Goal: Find contact information: Find contact information

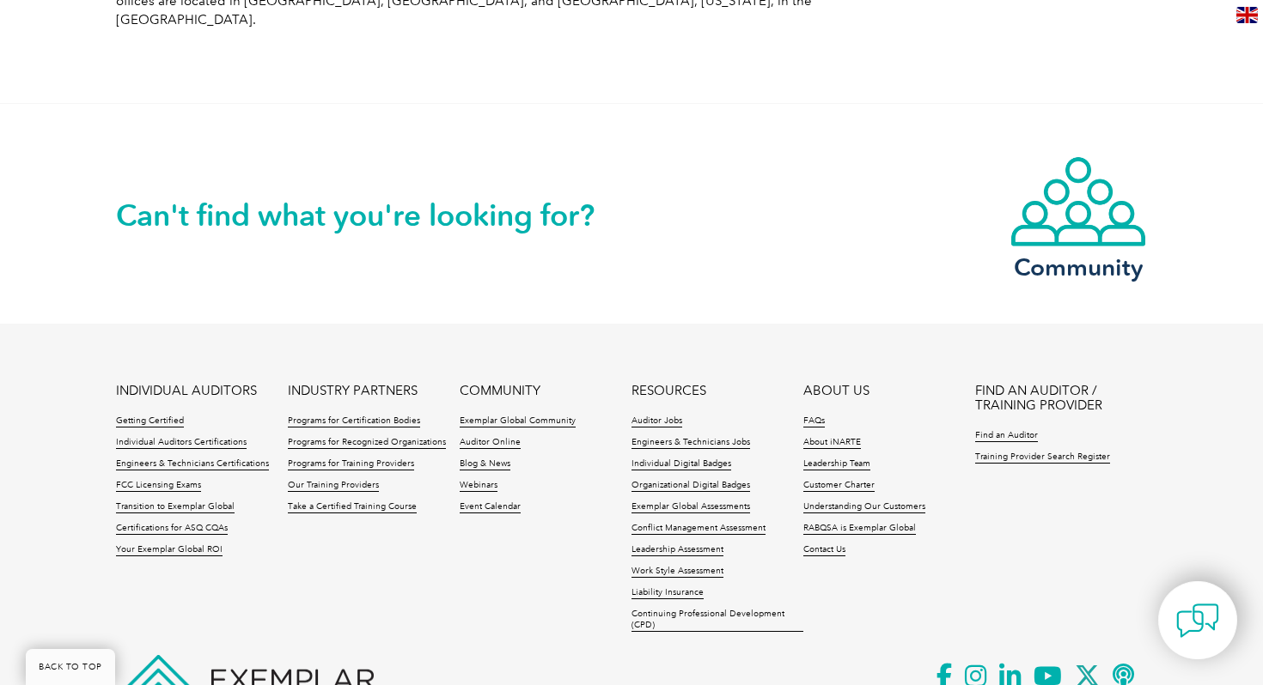
scroll to position [3117, 0]
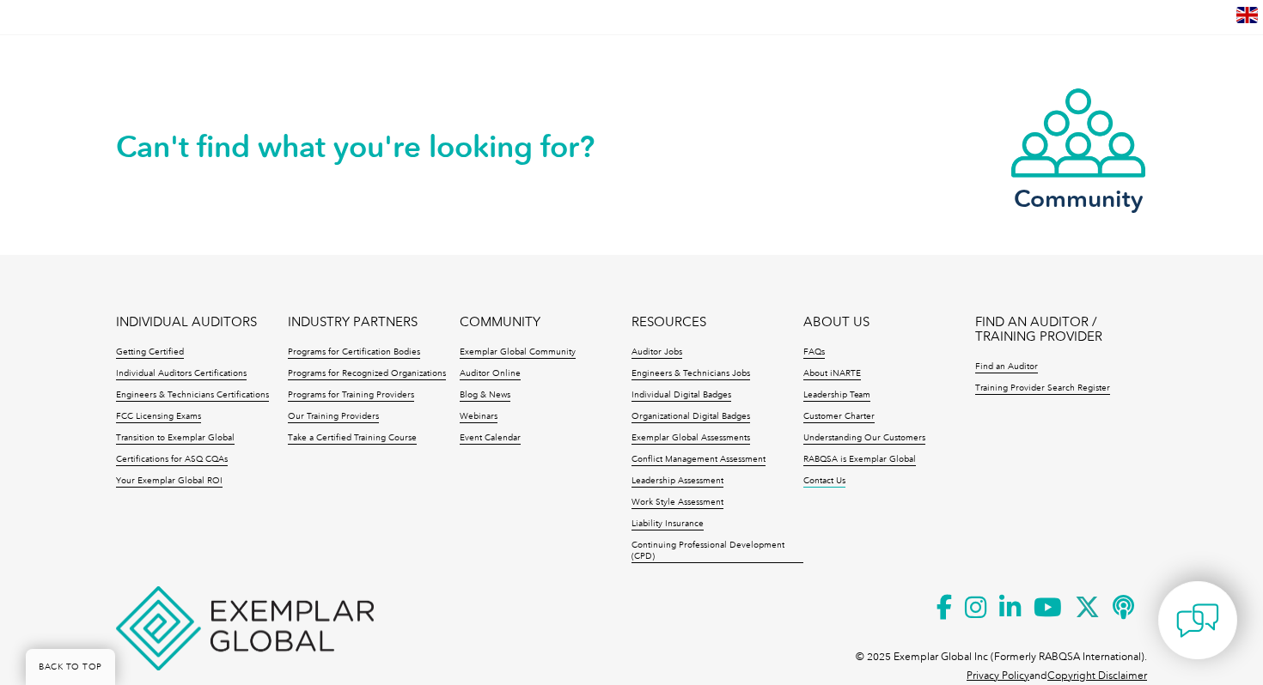
click at [833, 476] on link "Contact Us" at bounding box center [824, 482] width 42 height 12
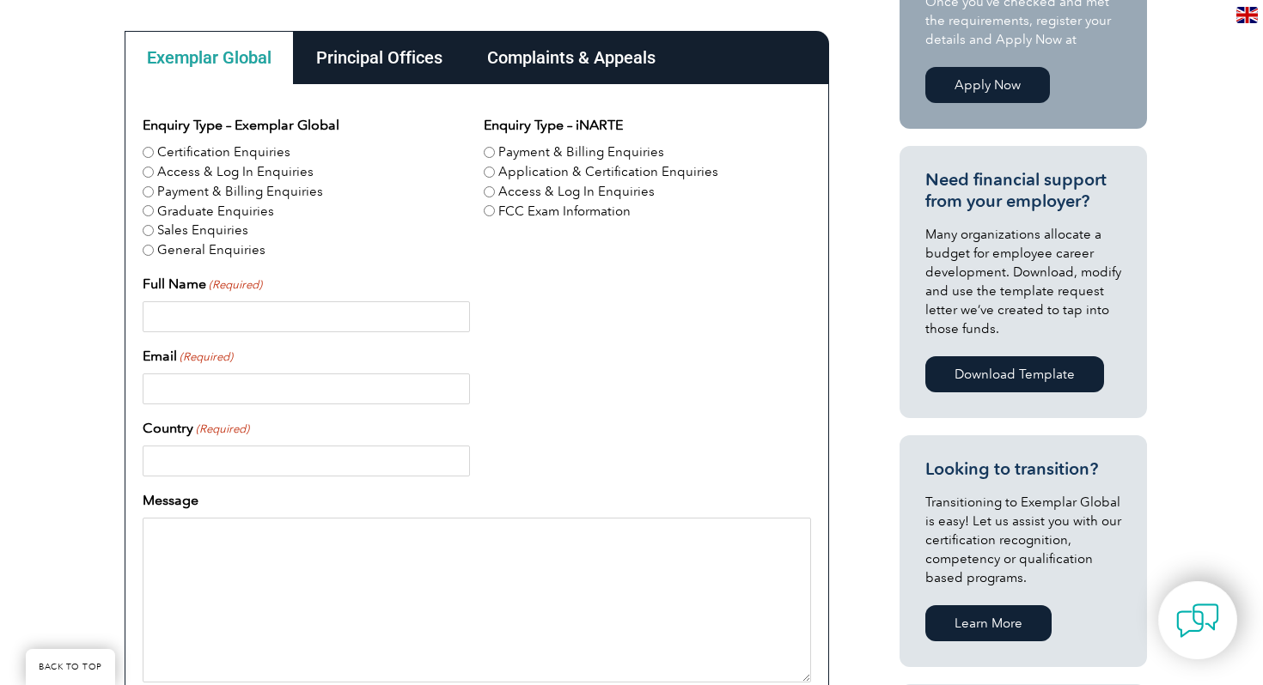
scroll to position [505, 0]
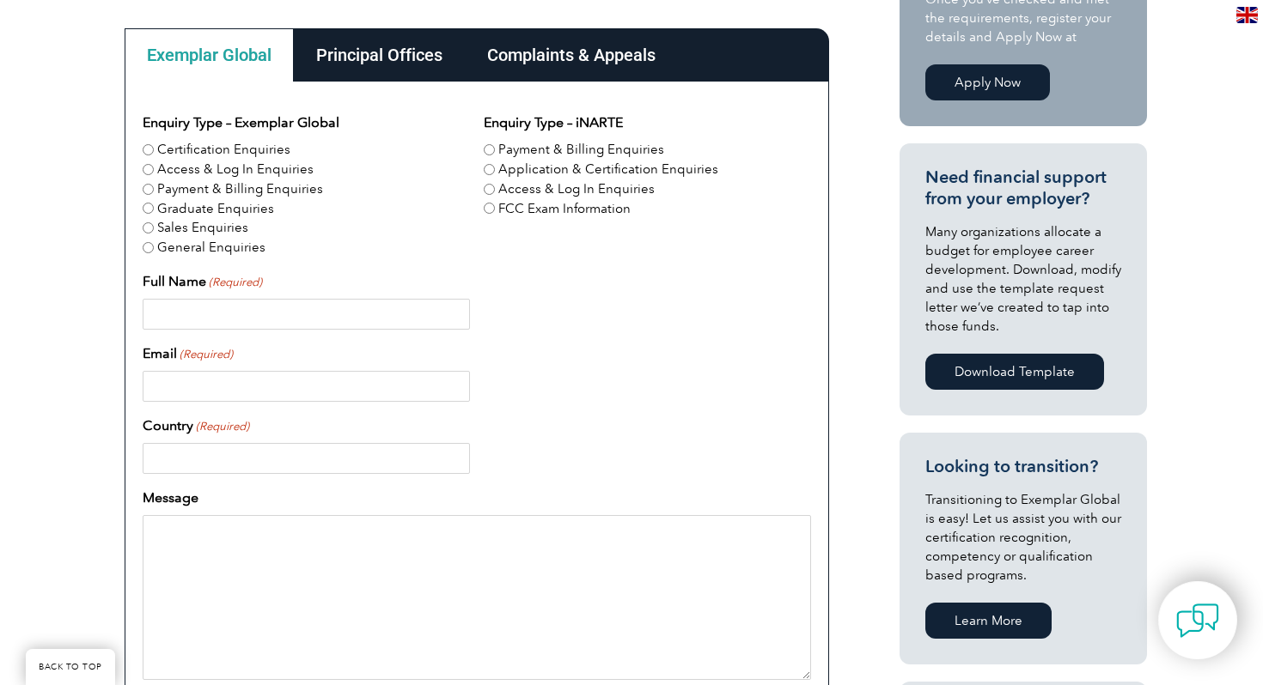
click at [378, 64] on div "Principal Offices" at bounding box center [379, 54] width 171 height 53
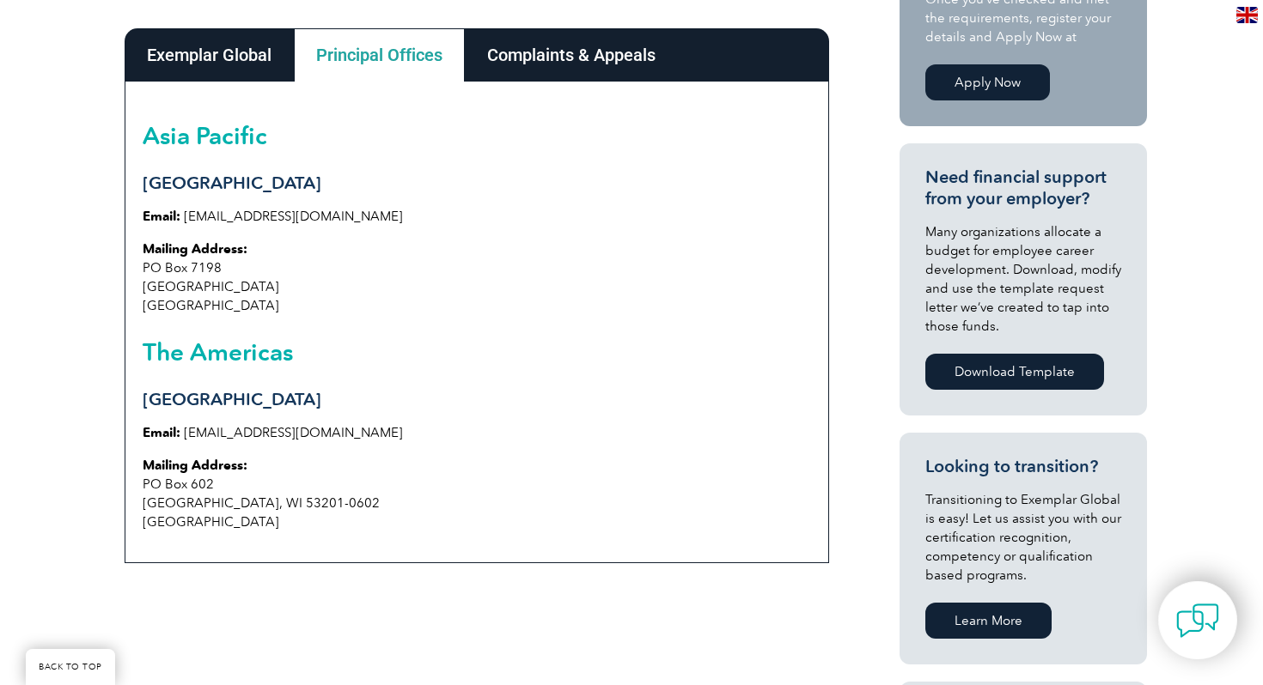
click at [161, 65] on div "Exemplar Global" at bounding box center [209, 54] width 169 height 53
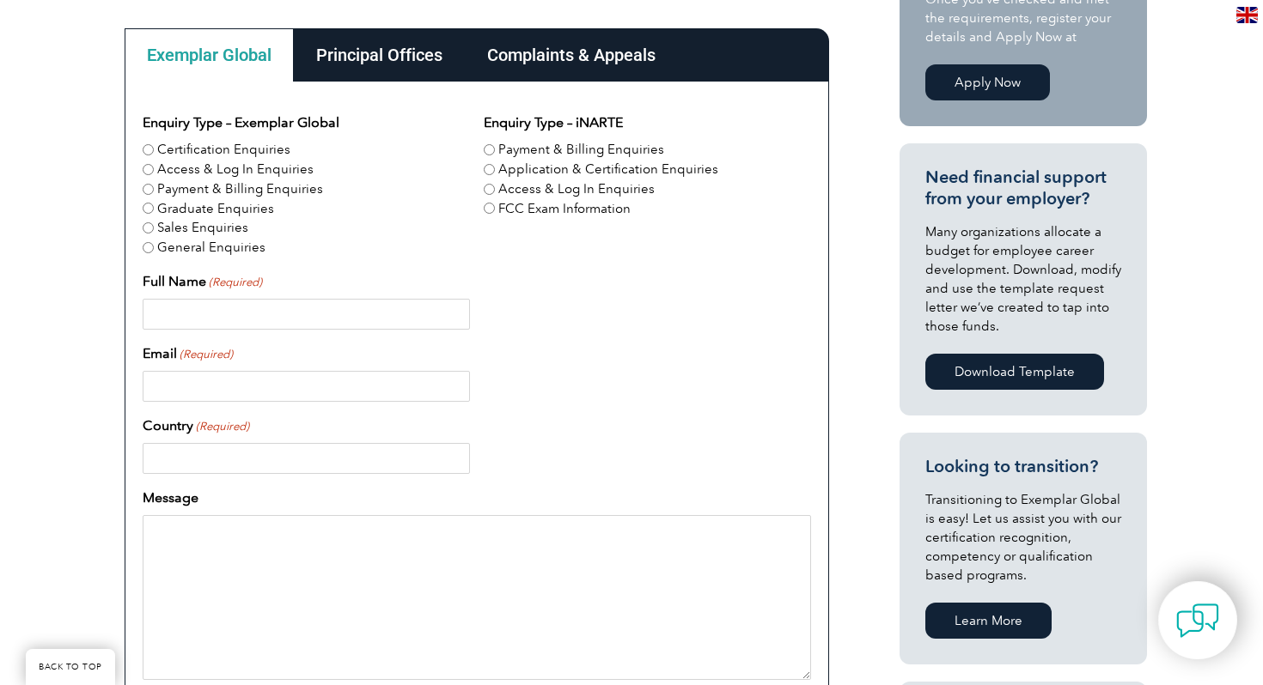
click at [618, 35] on div "Complaints & Appeals" at bounding box center [571, 54] width 213 height 53
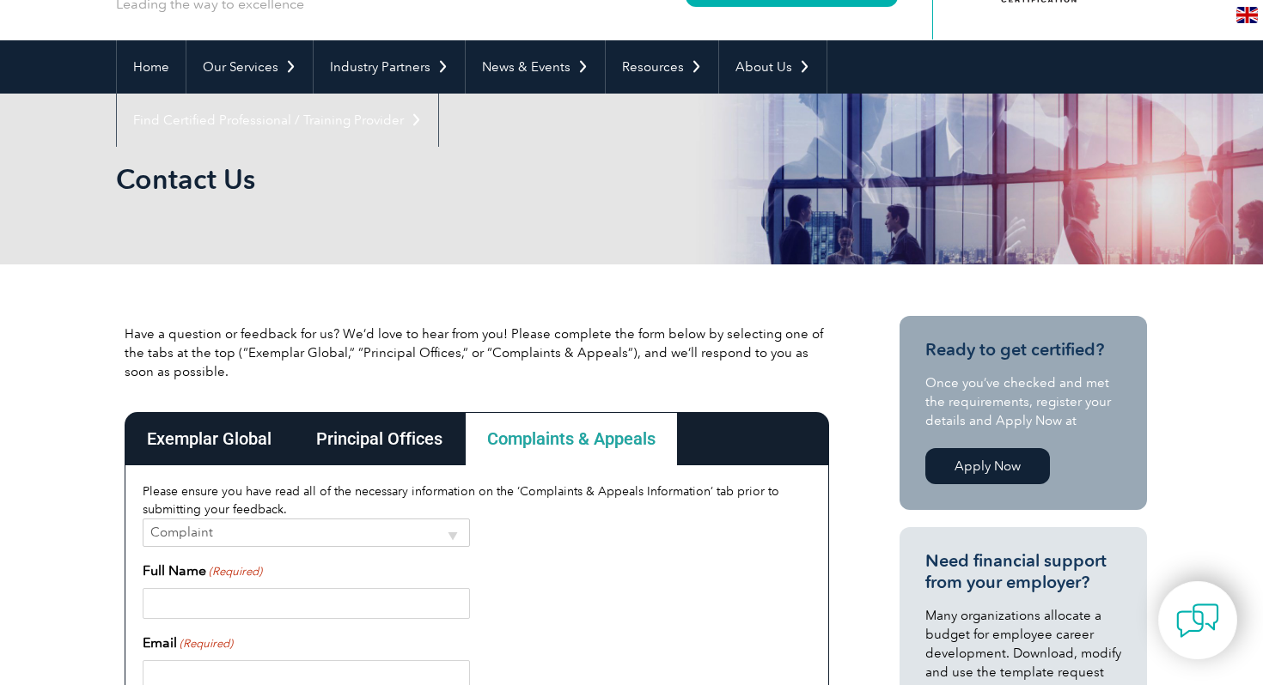
scroll to position [0, 0]
